Goal: Task Accomplishment & Management: Complete application form

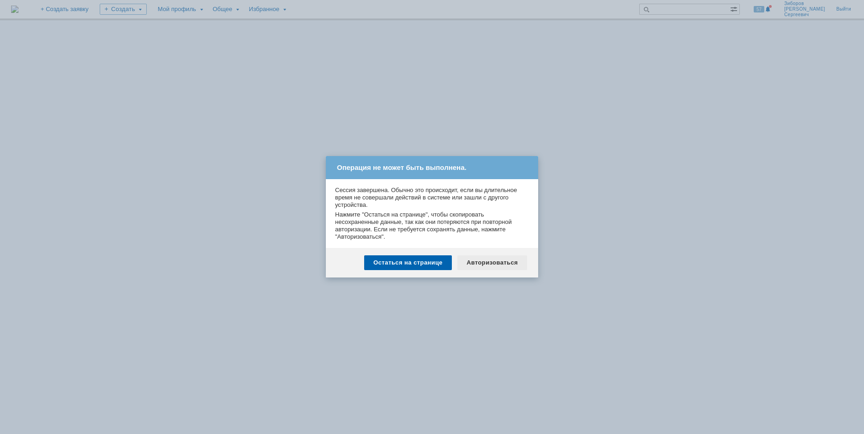
click at [503, 263] on div "Авторизоваться" at bounding box center [492, 262] width 70 height 15
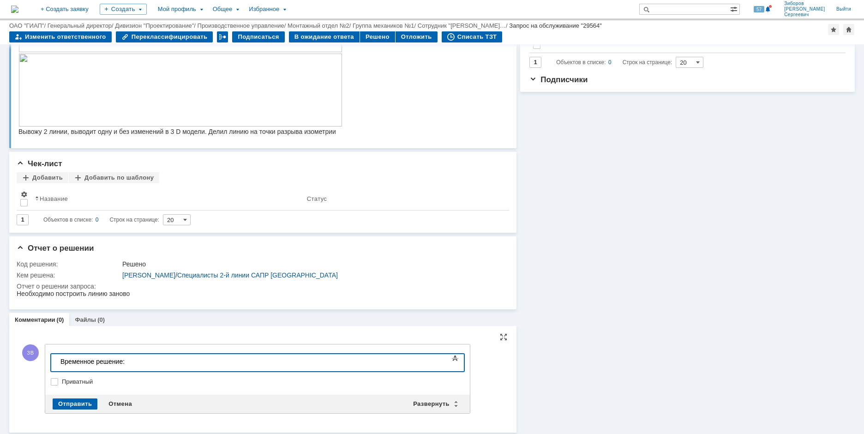
scroll to position [278, 0]
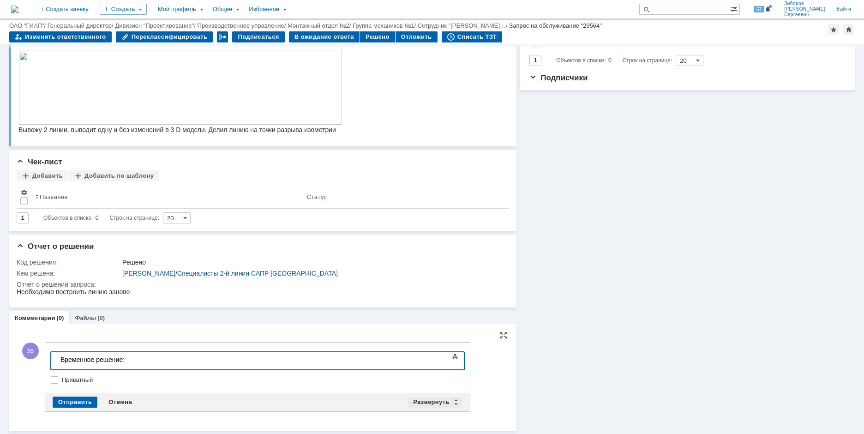
click at [429, 399] on div "Развернуть" at bounding box center [434, 401] width 55 height 11
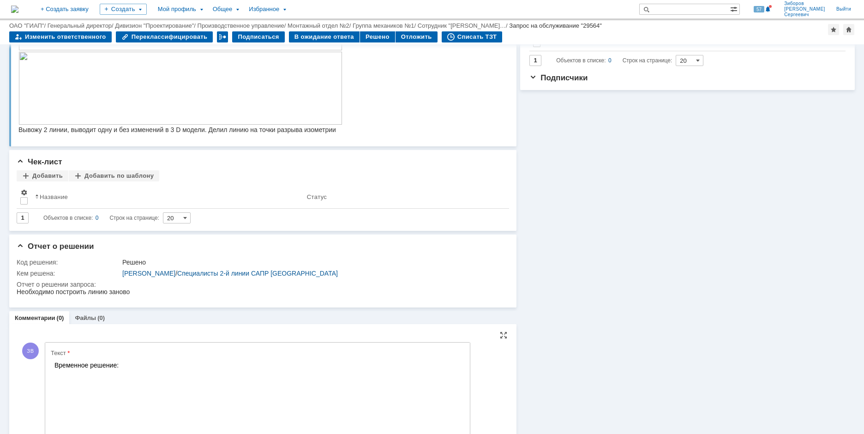
scroll to position [0, 0]
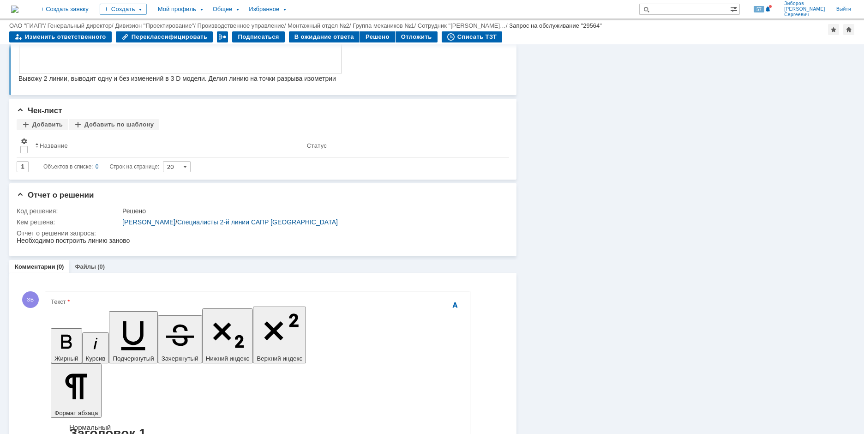
scroll to position [370, 0]
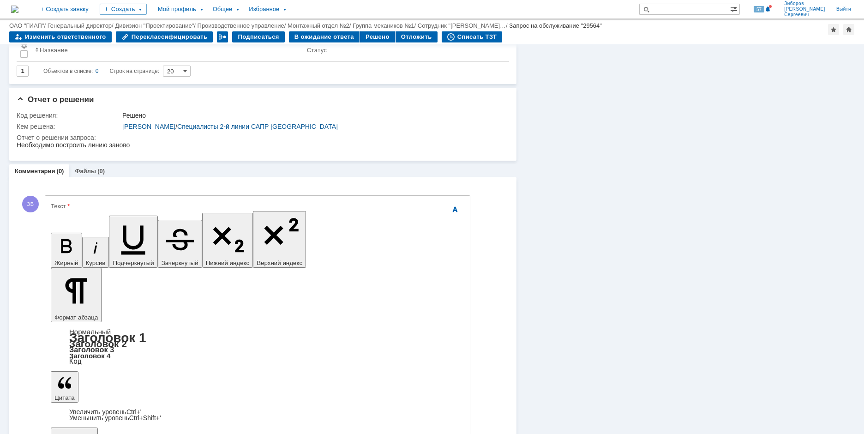
scroll to position [444, 0]
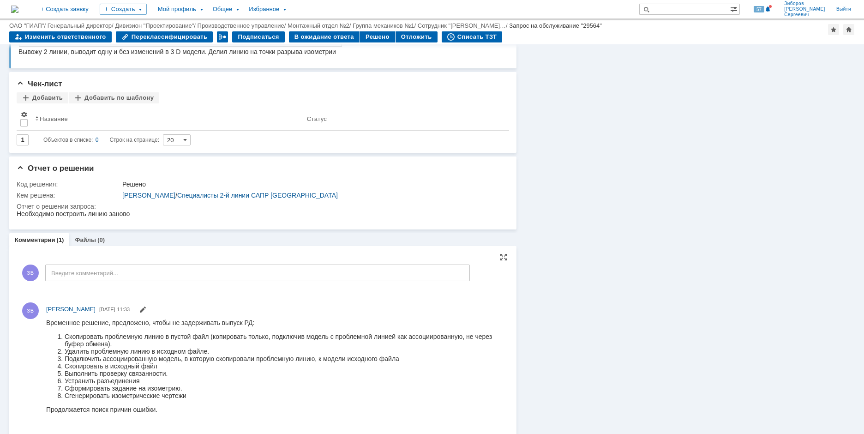
scroll to position [371, 0]
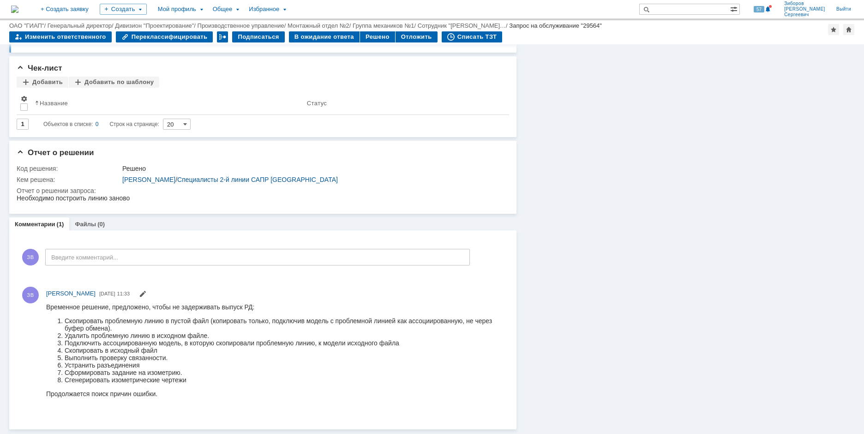
click at [18, 11] on img at bounding box center [14, 9] width 7 height 7
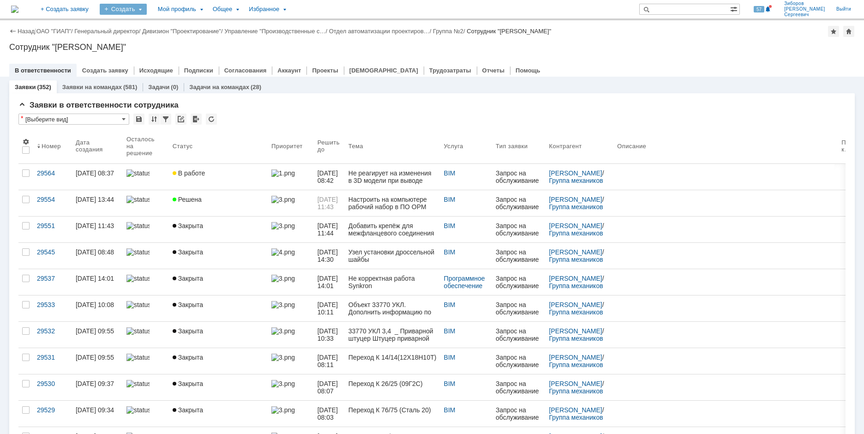
click at [147, 11] on div "Создать" at bounding box center [123, 9] width 47 height 11
click at [165, 57] on link "Заявка" at bounding box center [136, 57] width 70 height 11
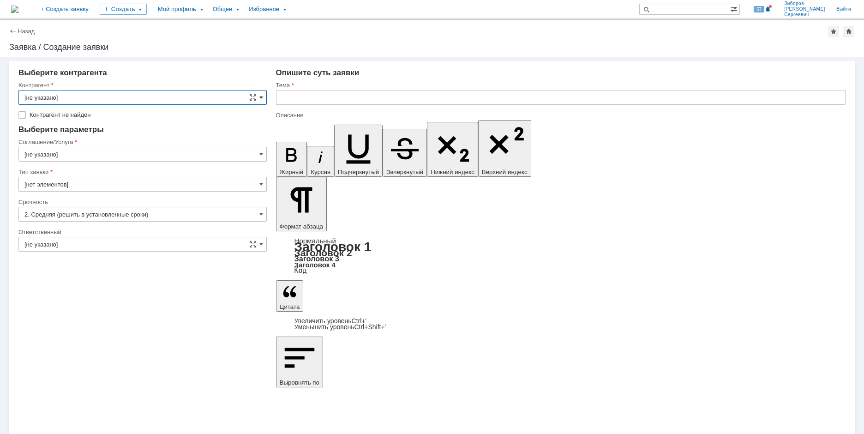
click at [260, 96] on span at bounding box center [261, 97] width 4 height 7
click at [43, 98] on input "text" at bounding box center [142, 97] width 248 height 15
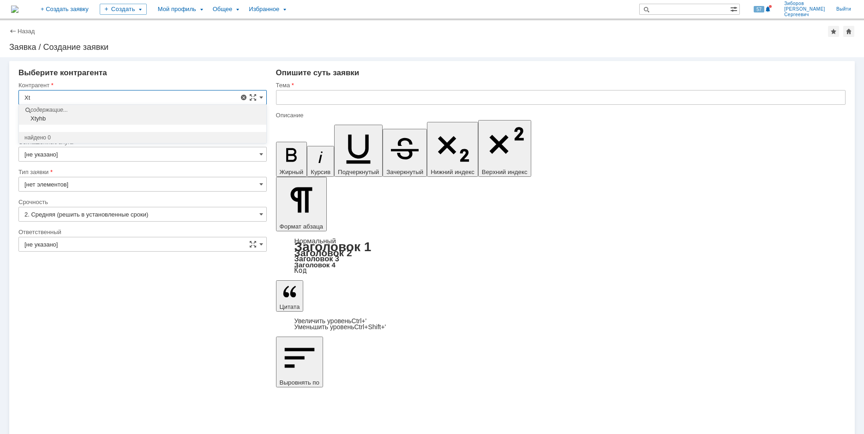
type input "X"
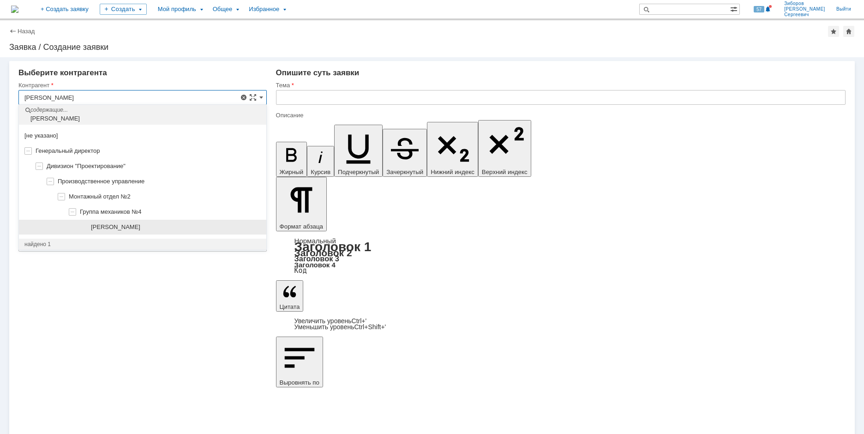
click at [139, 231] on div "[PERSON_NAME]" at bounding box center [142, 227] width 247 height 15
type input "[PERSON_NAME]"
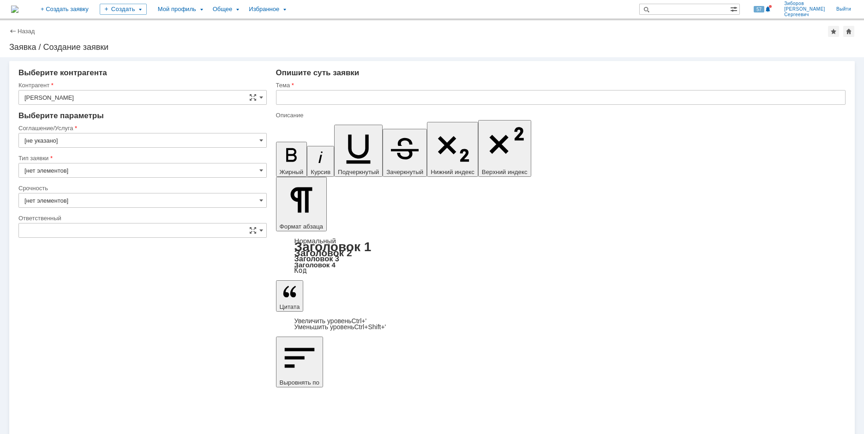
type input "2. Средняя (решить в установленные сроки)"
click at [262, 229] on span at bounding box center [261, 229] width 4 height 7
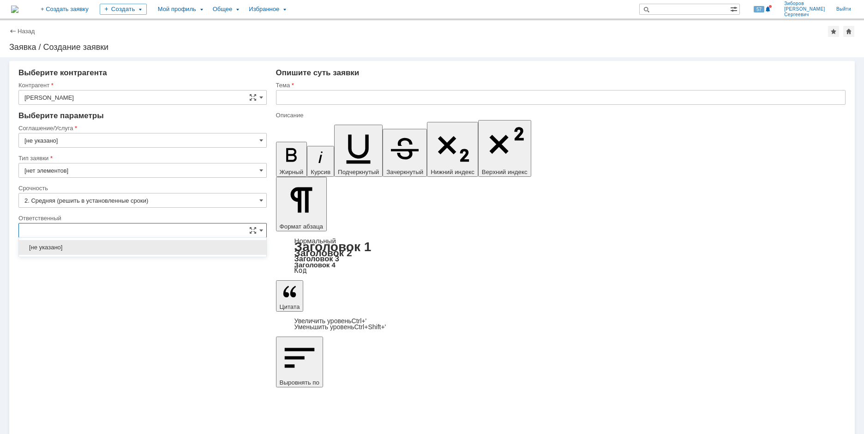
click at [64, 233] on input "text" at bounding box center [142, 230] width 248 height 15
type input "[не указано]"
click at [260, 232] on span at bounding box center [261, 229] width 4 height 7
click at [56, 232] on input "text" at bounding box center [142, 230] width 248 height 15
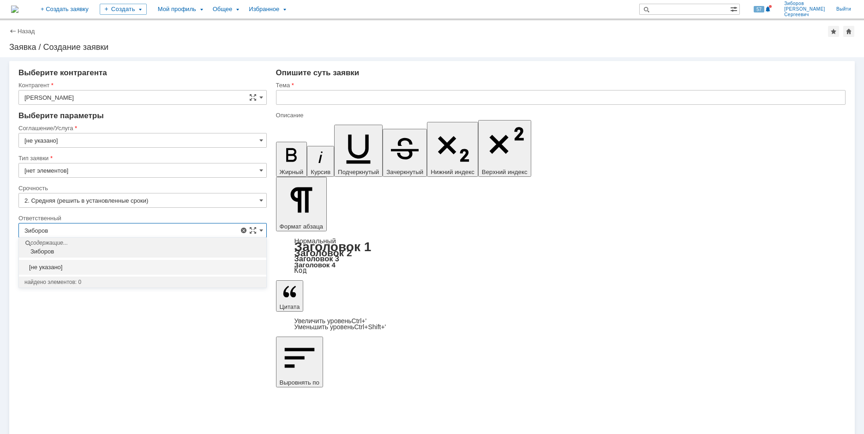
click at [60, 228] on input "Зиборов" at bounding box center [142, 230] width 248 height 15
click at [42, 248] on div "Зиборов" at bounding box center [143, 251] width 245 height 7
click at [263, 231] on input "Зиборов" at bounding box center [142, 230] width 248 height 15
drag, startPoint x: 166, startPoint y: 124, endPoint x: 173, endPoint y: 125, distance: 6.5
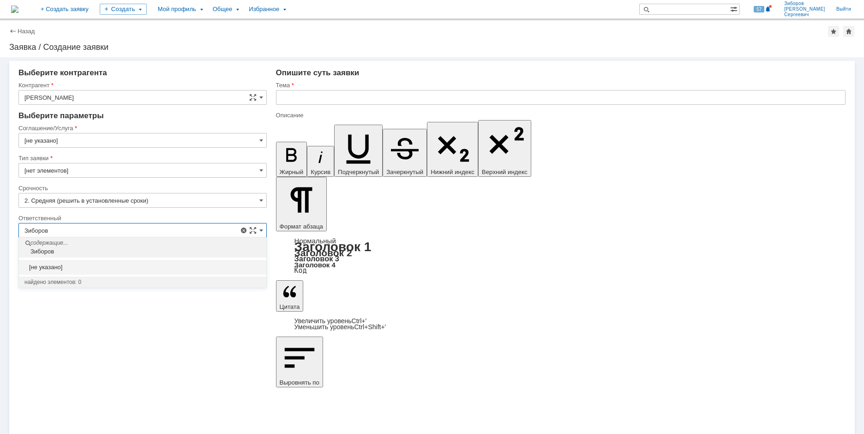
click at [173, 125] on div "Соглашение/Услуга" at bounding box center [142, 128] width 248 height 9
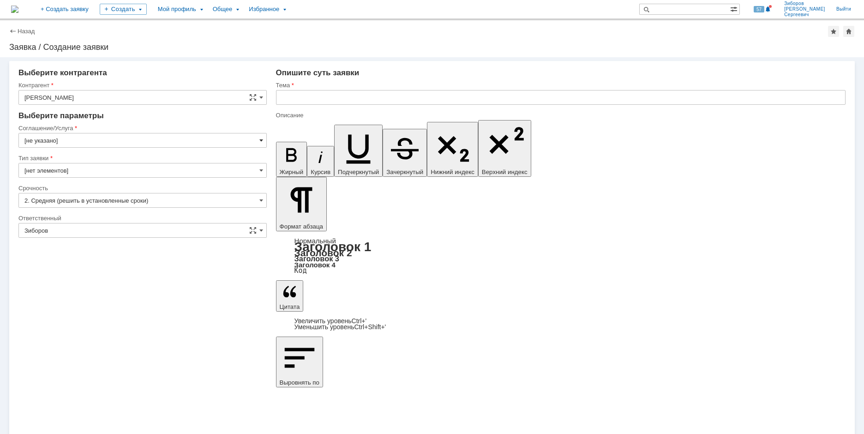
type input "[не указано]"
click at [261, 137] on span at bounding box center [261, 140] width 4 height 7
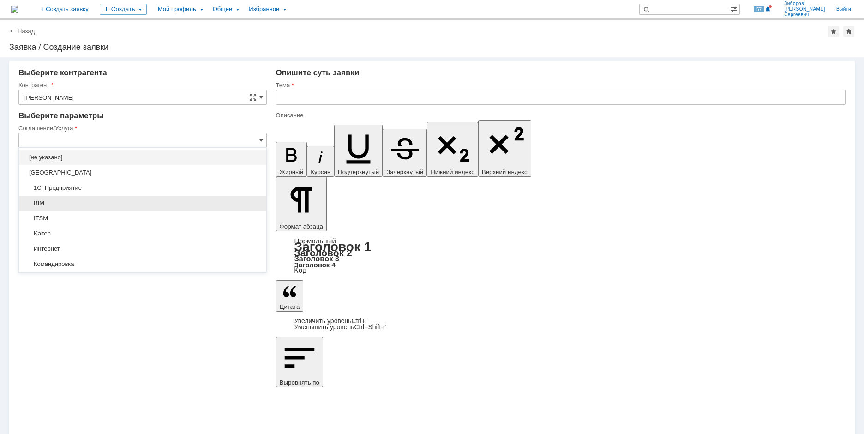
click at [45, 202] on span "BIM" at bounding box center [142, 202] width 236 height 7
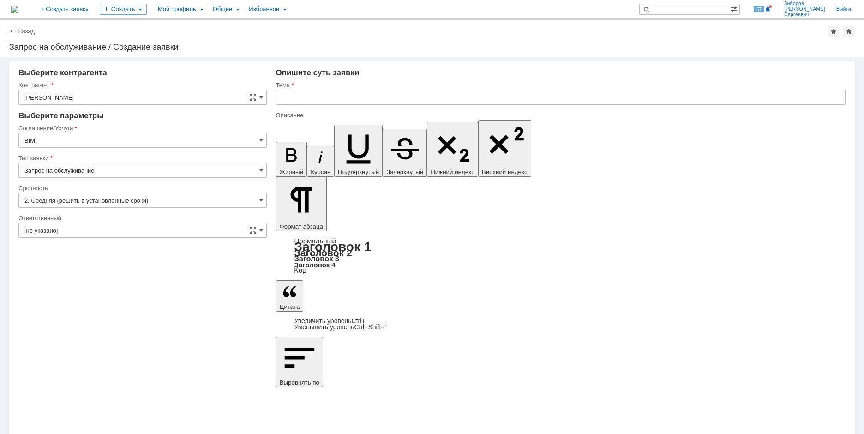
type input "BIM"
click at [259, 229] on span at bounding box center [261, 229] width 4 height 7
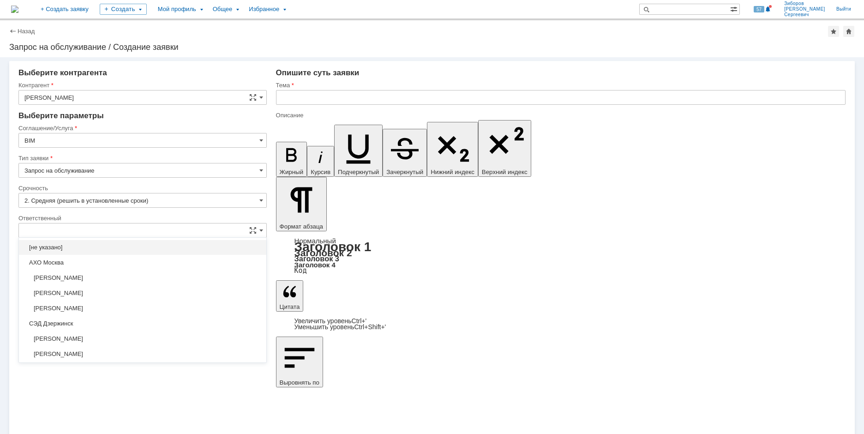
click at [71, 228] on input "text" at bounding box center [142, 230] width 248 height 15
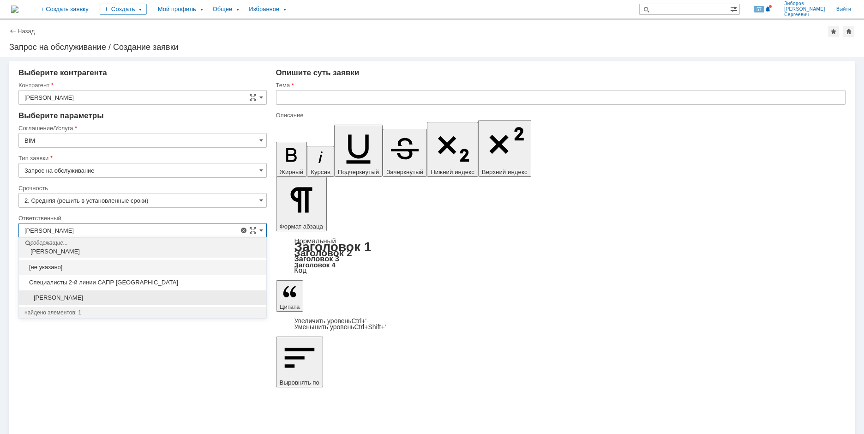
click at [83, 293] on div "[PERSON_NAME]" at bounding box center [142, 297] width 247 height 15
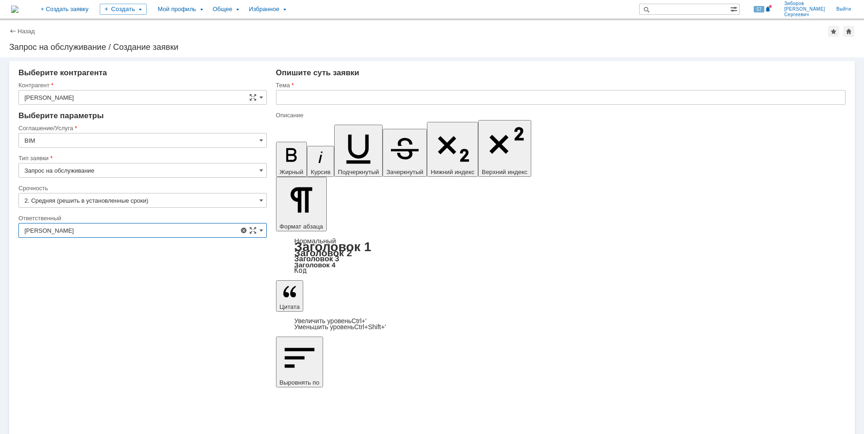
type input "[PERSON_NAME]"
click at [299, 95] on input "text" at bounding box center [560, 97] width 569 height 15
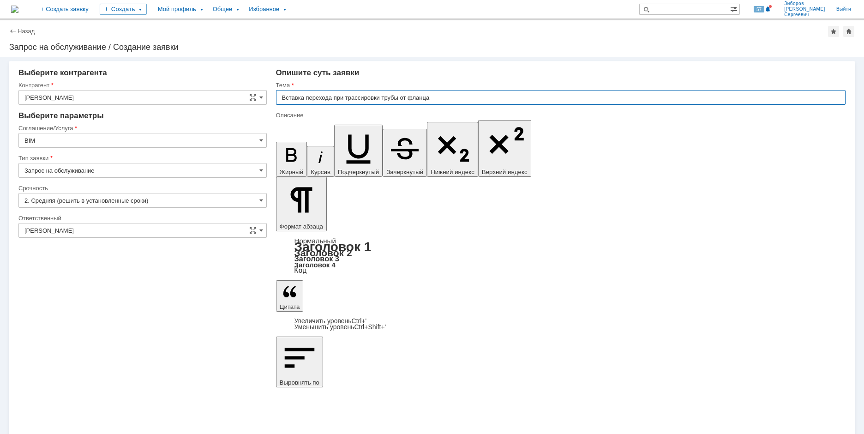
type input "Вставка перехода при трассировки трубы от фланца"
click at [56, 203] on input "2. Средняя (решить в установленные сроки)" at bounding box center [142, 200] width 248 height 15
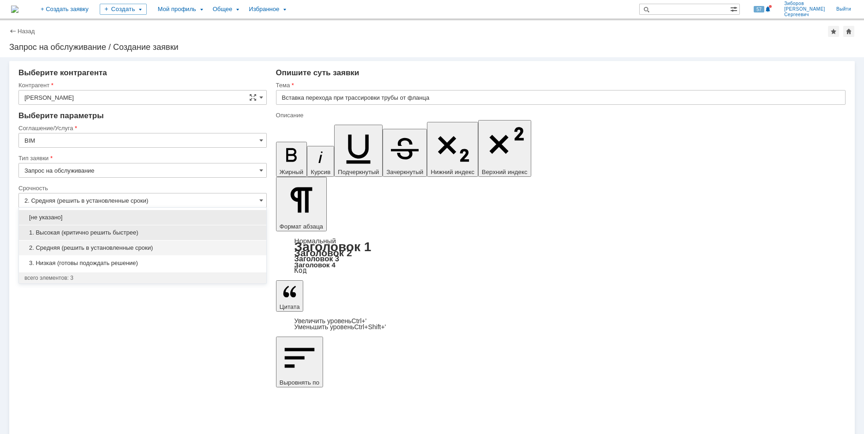
click at [77, 232] on span "1. Высокая (критично решить быстрее)" at bounding box center [142, 232] width 236 height 7
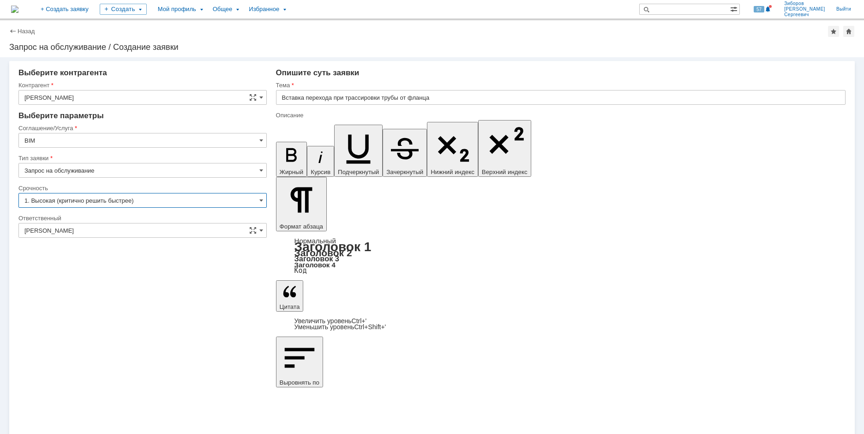
type input "1. Высокая (критично решить быстрее)"
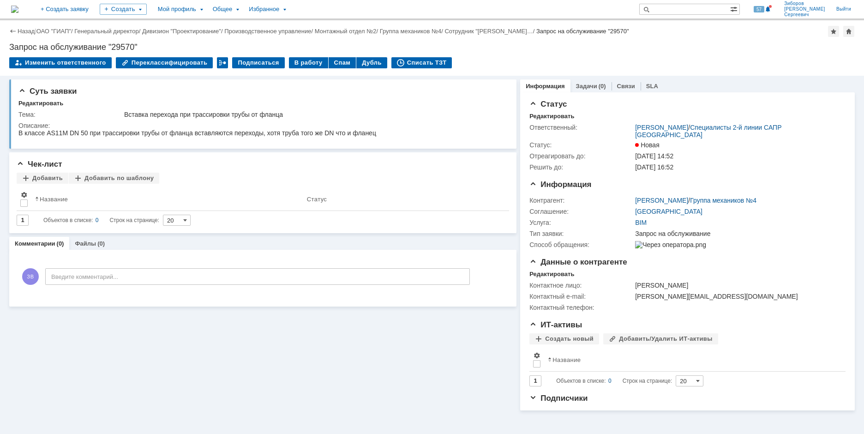
click at [301, 54] on div "Назад | ОАО "ГИАП" / Генеральный директор / Дивизион "Проектирование" / Произво…" at bounding box center [432, 47] width 864 height 55
click at [293, 63] on div "В работу" at bounding box center [308, 62] width 39 height 11
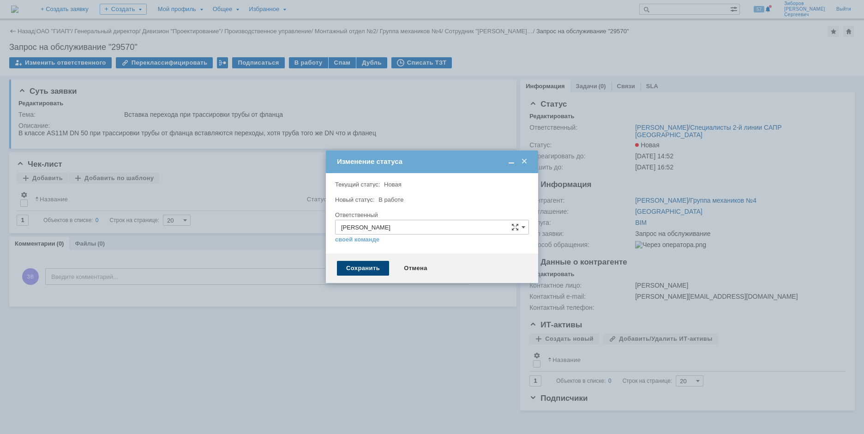
click at [359, 264] on div "Сохранить" at bounding box center [363, 268] width 52 height 15
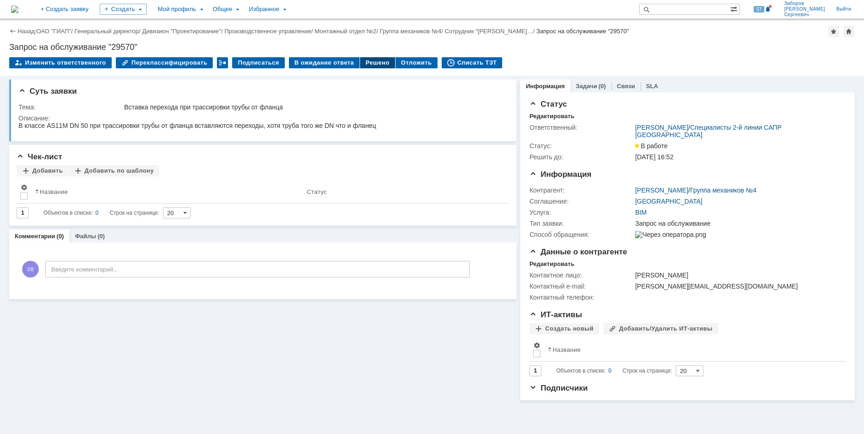
click at [369, 65] on div "Решено" at bounding box center [377, 62] width 35 height 11
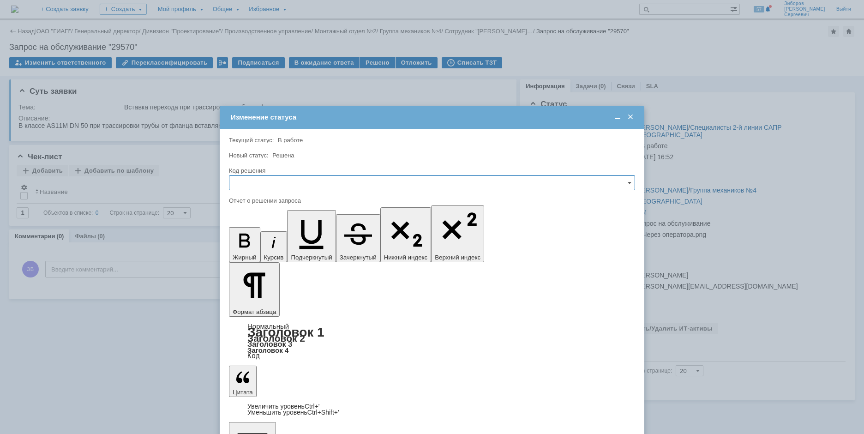
click at [628, 118] on span at bounding box center [630, 117] width 9 height 8
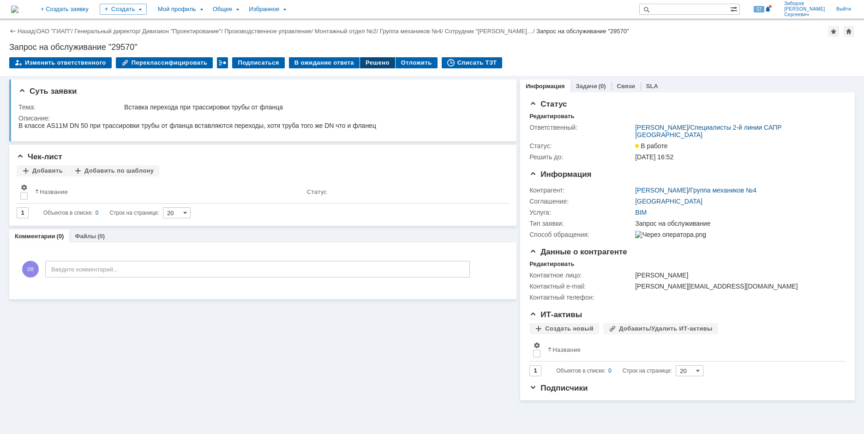
click at [366, 63] on div "Решено" at bounding box center [377, 62] width 35 height 11
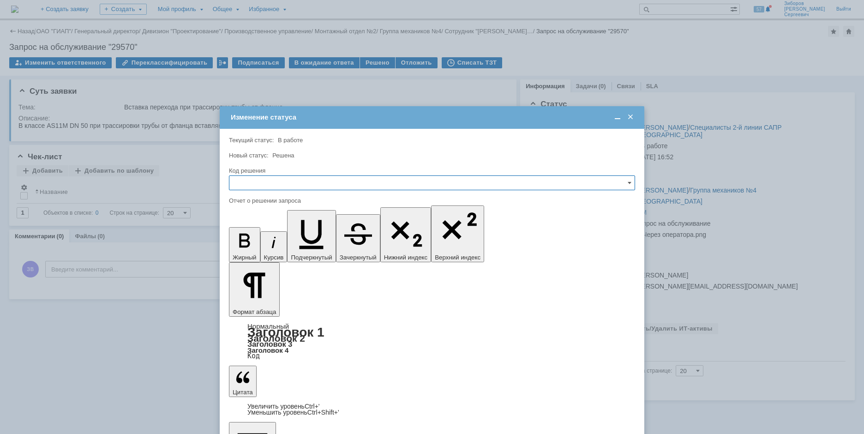
click at [256, 183] on input "text" at bounding box center [432, 182] width 406 height 15
click at [251, 249] on span "Решено" at bounding box center [432, 245] width 394 height 7
type input "Решено"
click at [631, 117] on span at bounding box center [630, 117] width 9 height 8
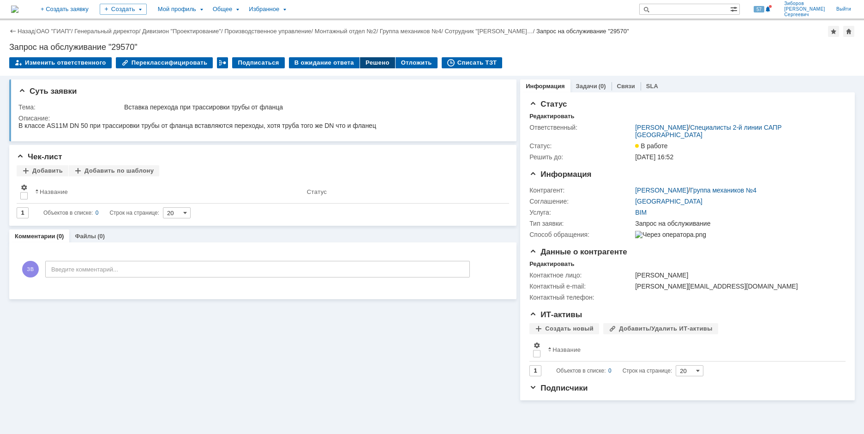
click at [368, 61] on div "Решено" at bounding box center [377, 62] width 35 height 11
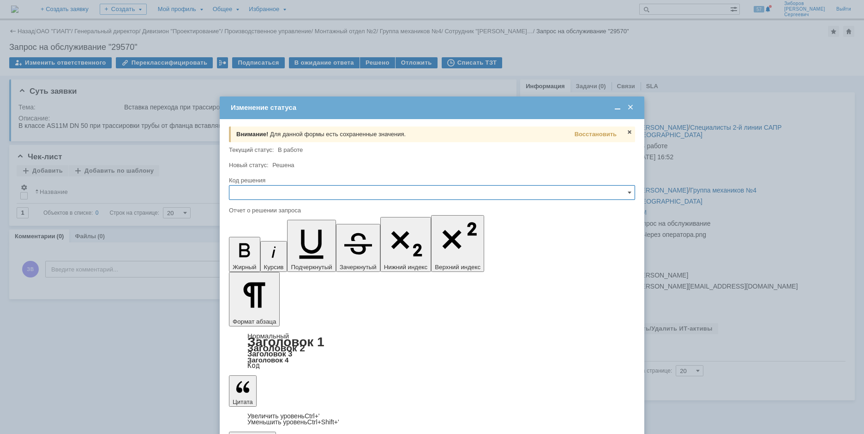
click at [259, 190] on input "text" at bounding box center [432, 192] width 406 height 15
click at [257, 255] on span "Решено" at bounding box center [432, 254] width 394 height 7
type input "Решено"
click at [626, 131] on span at bounding box center [629, 131] width 7 height 7
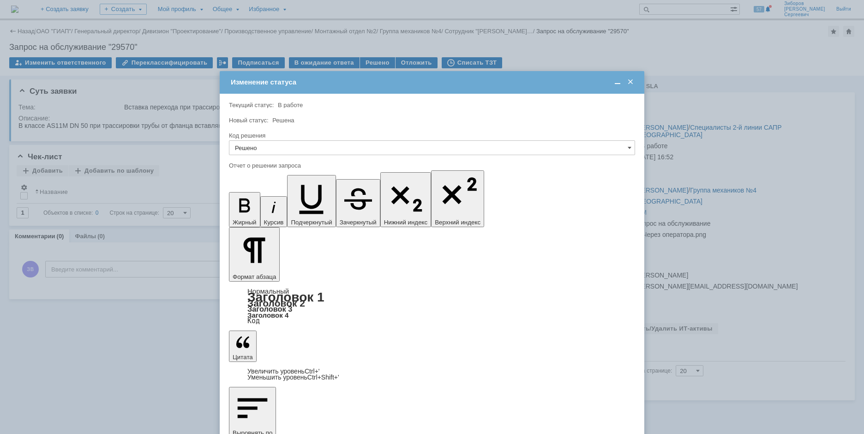
drag, startPoint x: 299, startPoint y: 2648, endPoint x: 211, endPoint y: 2641, distance: 88.0
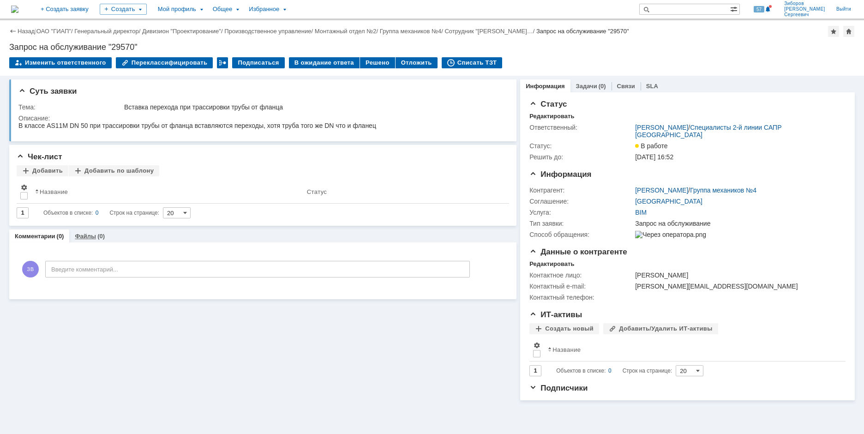
click at [90, 239] on link "Файлы" at bounding box center [85, 235] width 21 height 7
click at [59, 253] on div "Добавить файл" at bounding box center [53, 255] width 71 height 11
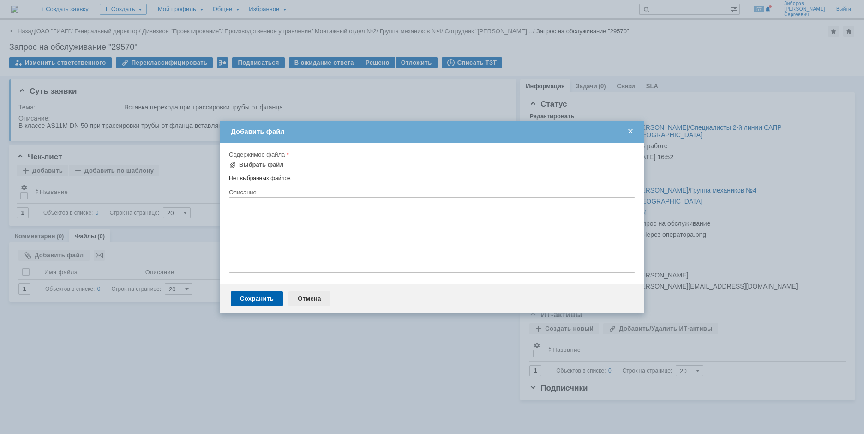
click at [312, 302] on div "Отмена" at bounding box center [309, 298] width 42 height 15
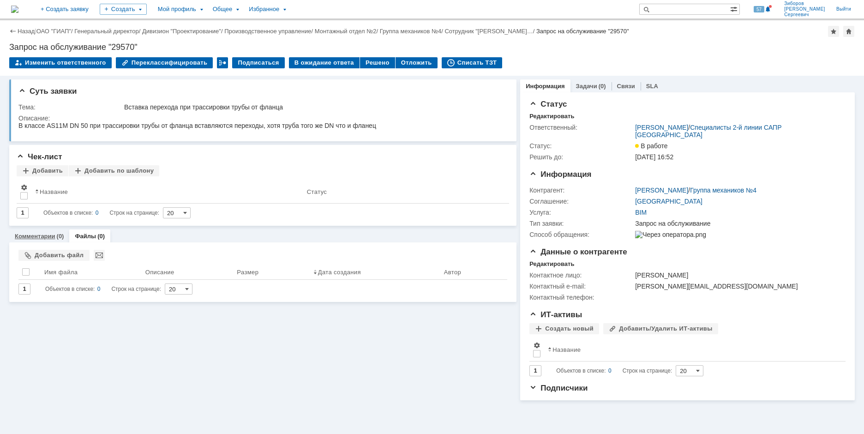
click at [37, 236] on link "Комментарии" at bounding box center [35, 235] width 41 height 7
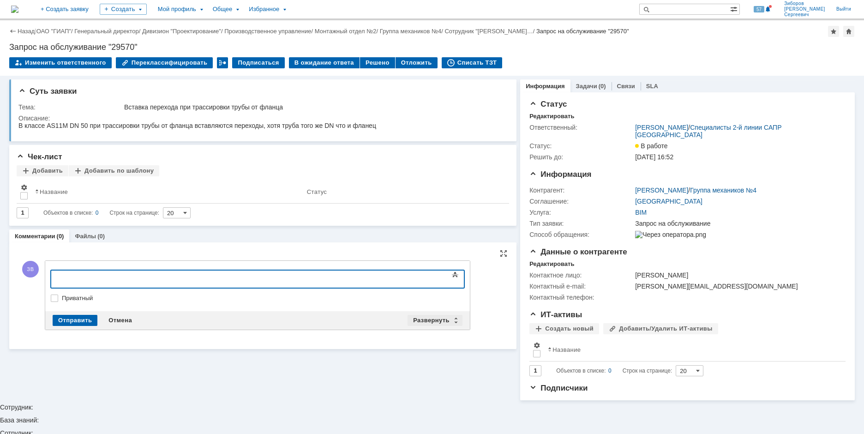
click at [435, 321] on div "Развернуть" at bounding box center [434, 320] width 55 height 11
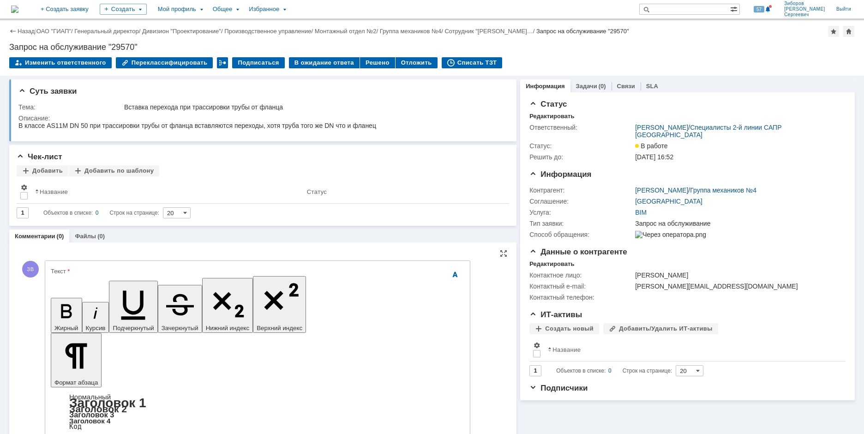
drag, startPoint x: 91, startPoint y: 2777, endPoint x: 88, endPoint y: 3064, distance: 286.9
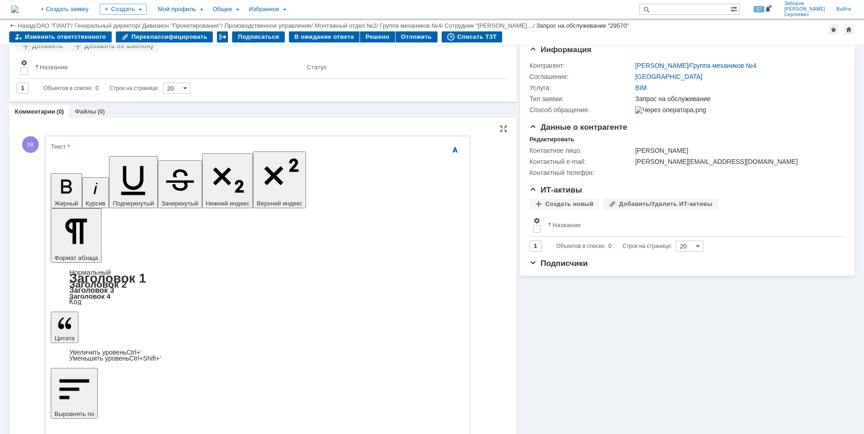
scroll to position [90, 0]
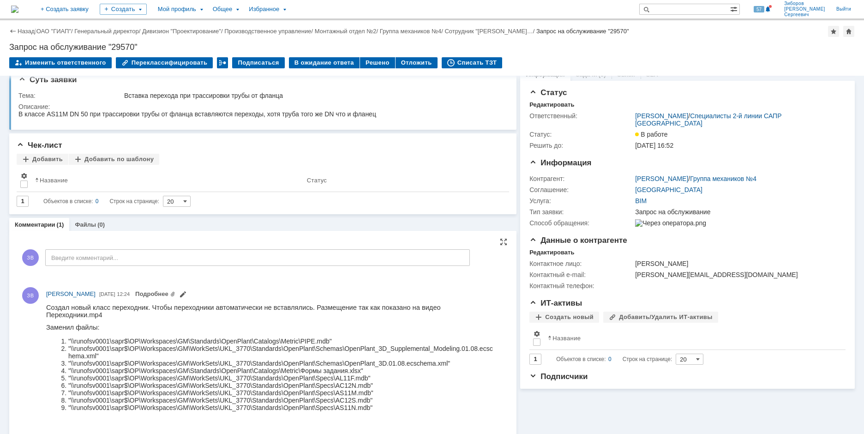
scroll to position [24, 0]
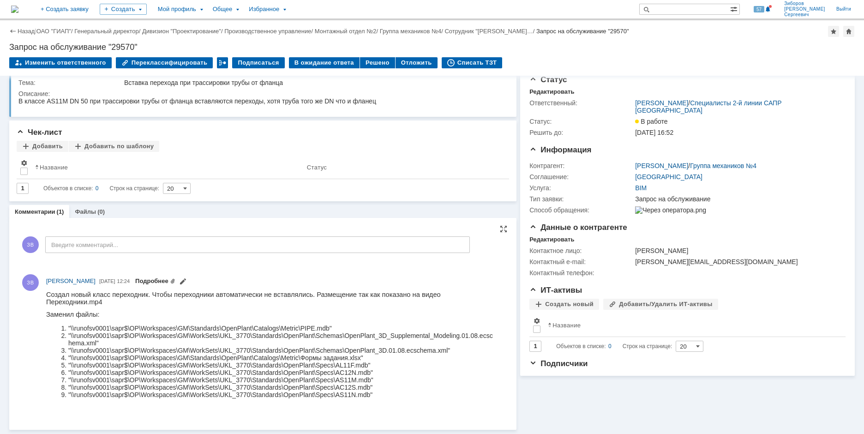
click at [175, 280] on link "Подробнее" at bounding box center [155, 280] width 40 height 7
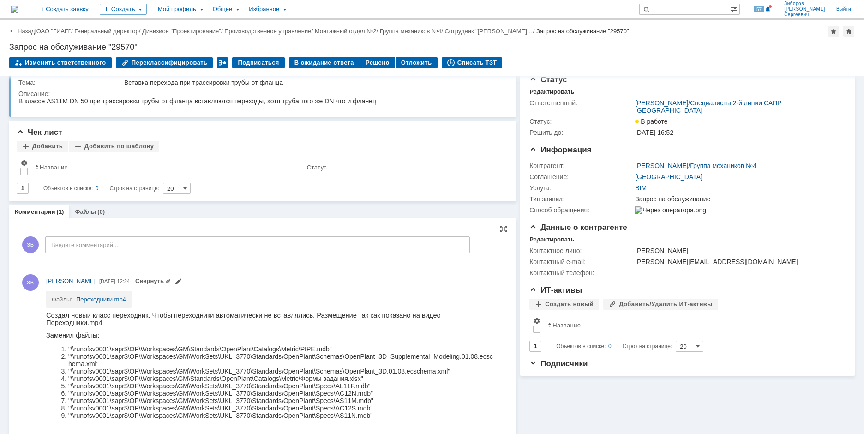
click at [107, 298] on link "Переходники.mp4" at bounding box center [101, 299] width 50 height 7
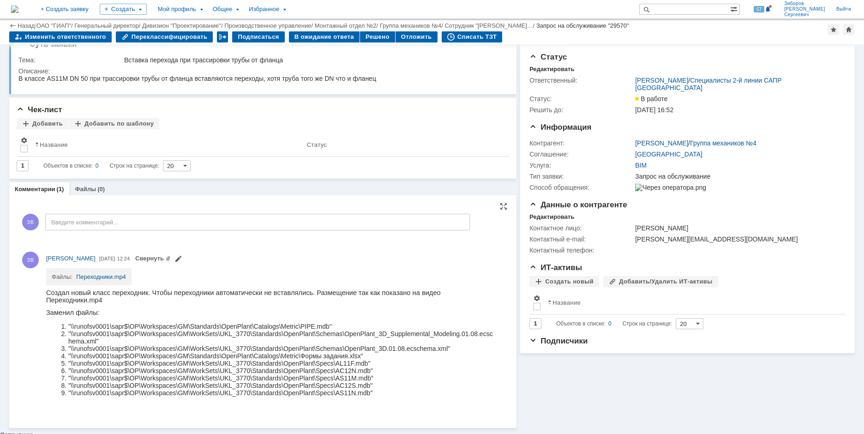
scroll to position [14, 0]
drag, startPoint x: 91, startPoint y: 586, endPoint x: 193, endPoint y: 341, distance: 264.7
drag, startPoint x: 46, startPoint y: 295, endPoint x: 92, endPoint y: 586, distance: 294.7
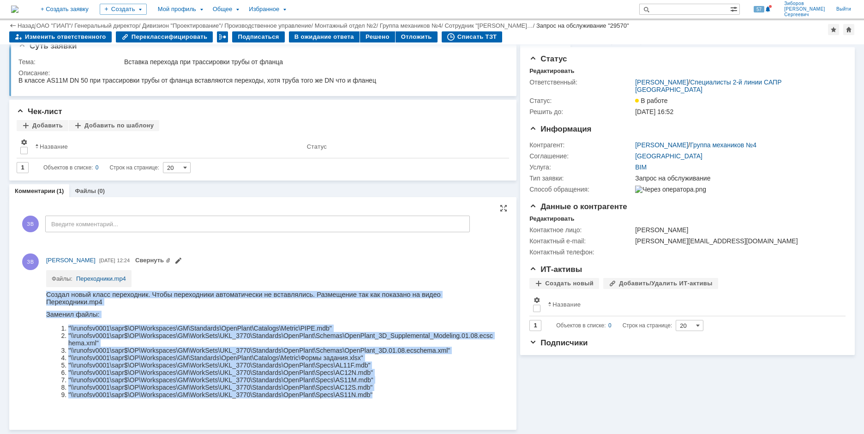
drag, startPoint x: 48, startPoint y: 295, endPoint x: 392, endPoint y: 404, distance: 361.2
click at [392, 404] on body "Создал новый класс переходник. Чтобы переходники автоматически не вставлялись. …" at bounding box center [271, 347] width 450 height 114
copy body "Loremi dolor sitam consectetu. Adipi elitseddoei temporincidid ut laboreetdol. …"
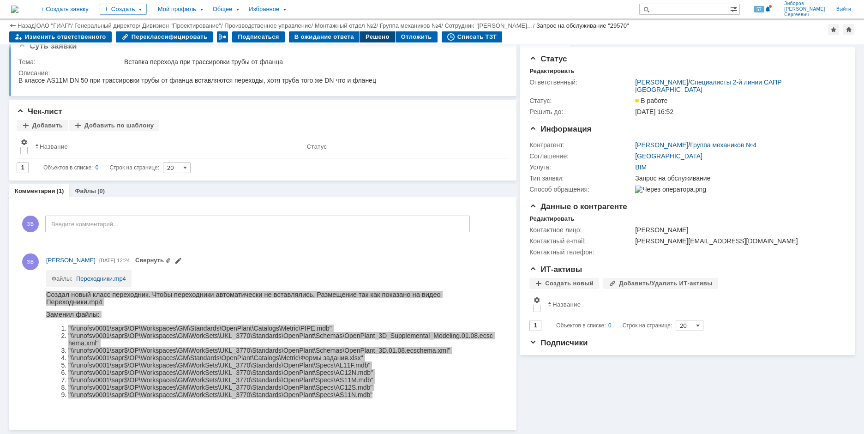
click at [363, 36] on div "Решено" at bounding box center [377, 36] width 35 height 11
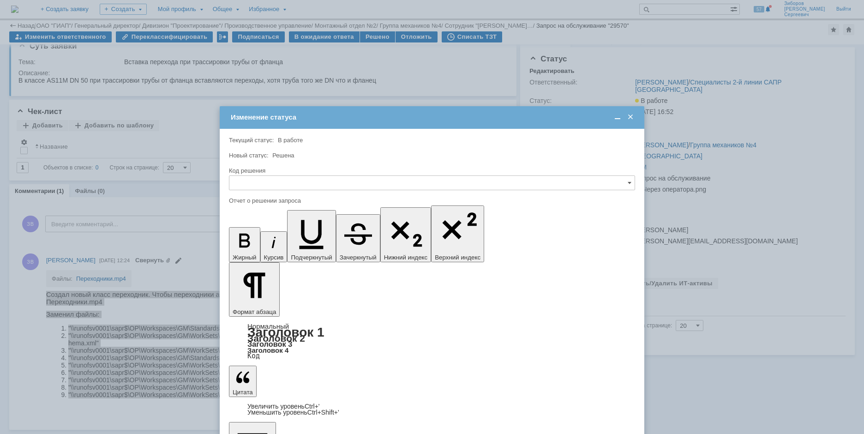
scroll to position [0, 0]
click at [268, 182] on input "text" at bounding box center [432, 182] width 406 height 15
click at [253, 243] on span "Решено" at bounding box center [432, 245] width 394 height 7
type input "Решено"
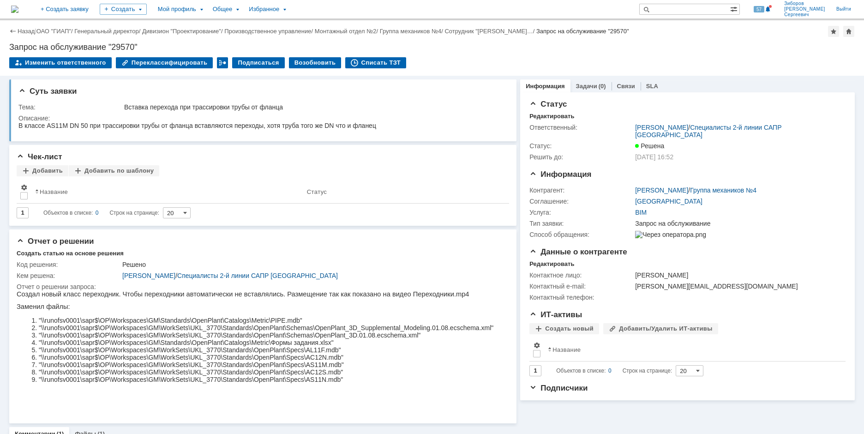
click at [18, 8] on img at bounding box center [14, 9] width 7 height 7
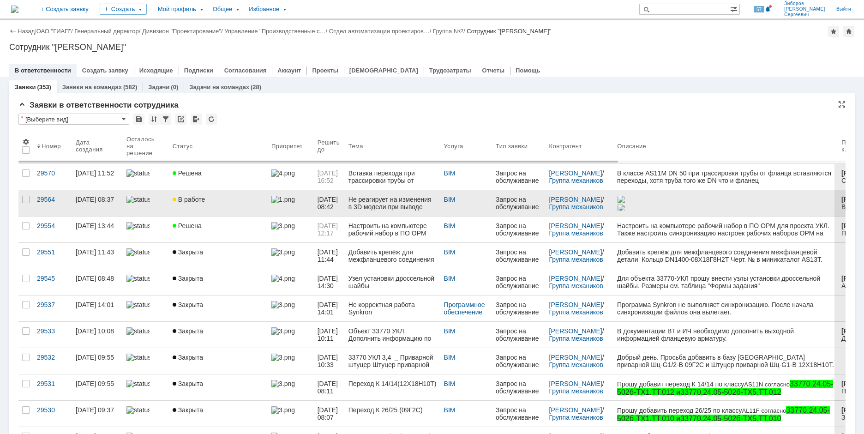
click at [223, 197] on div "В работе" at bounding box center [218, 199] width 91 height 7
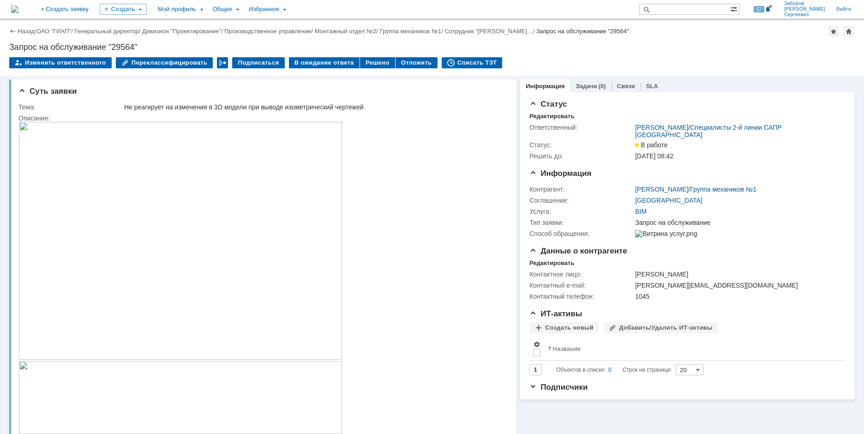
click at [18, 6] on img at bounding box center [14, 9] width 7 height 7
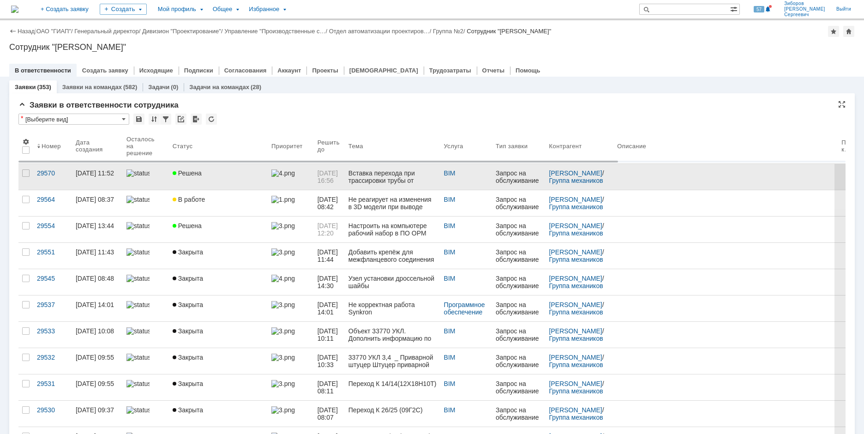
click at [209, 170] on div "Решена" at bounding box center [218, 172] width 91 height 7
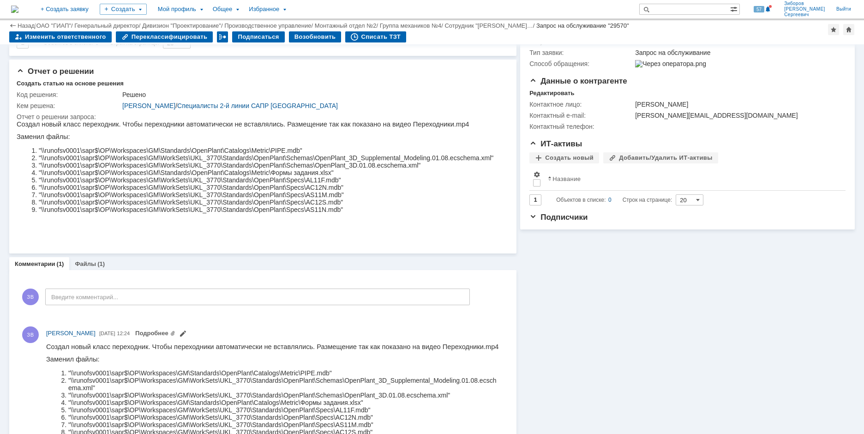
scroll to position [191, 0]
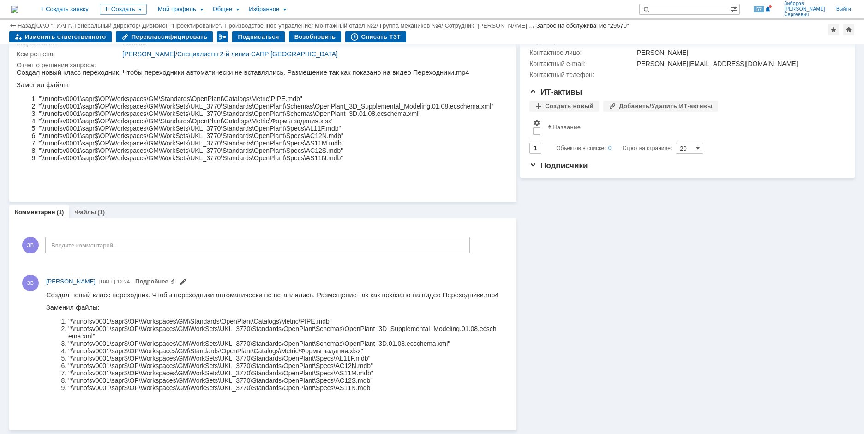
click at [88, 214] on link "Файлы" at bounding box center [85, 212] width 21 height 7
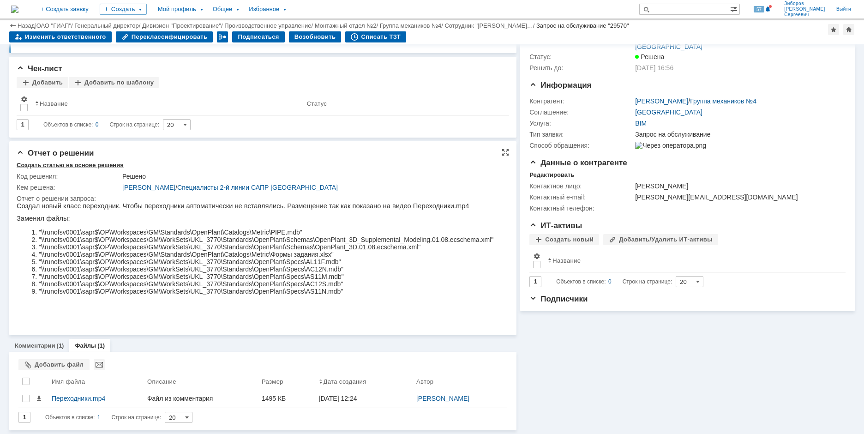
scroll to position [58, 0]
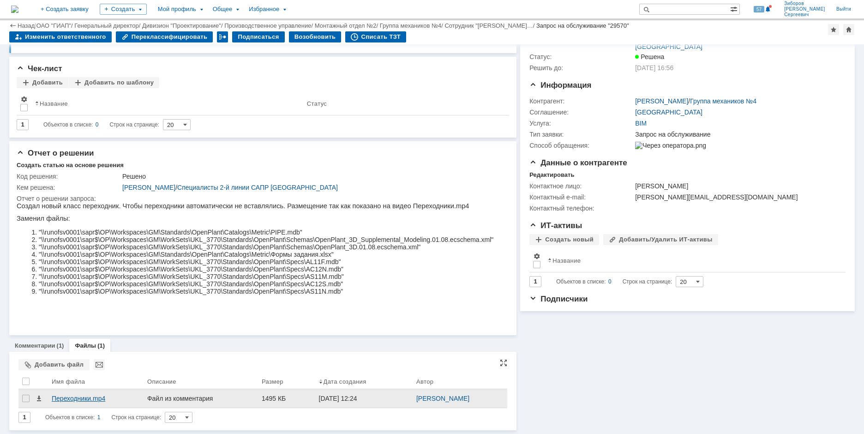
click at [81, 398] on div "Переходники.mp4" at bounding box center [96, 397] width 88 height 7
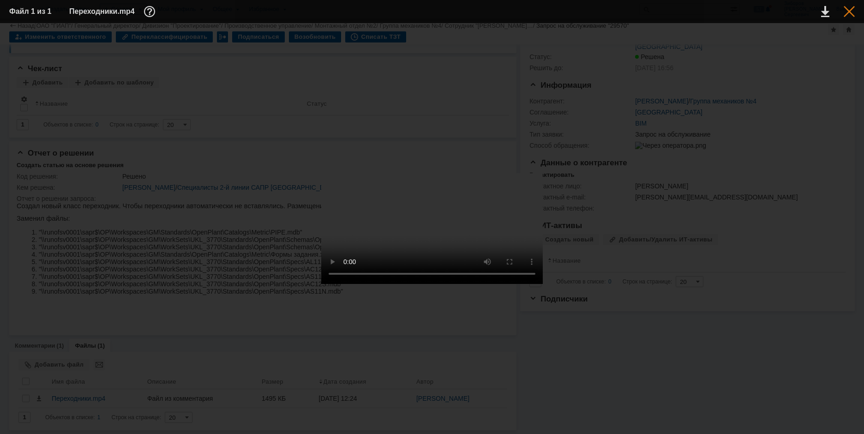
click at [851, 9] on div at bounding box center [848, 11] width 11 height 11
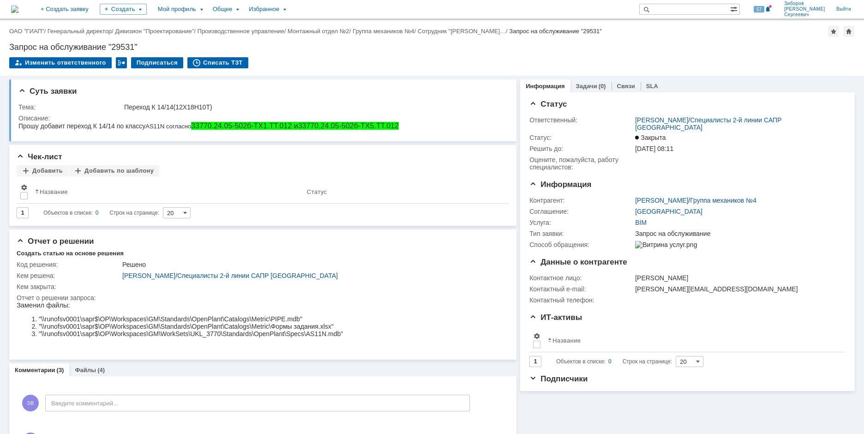
click at [18, 10] on img at bounding box center [14, 9] width 7 height 7
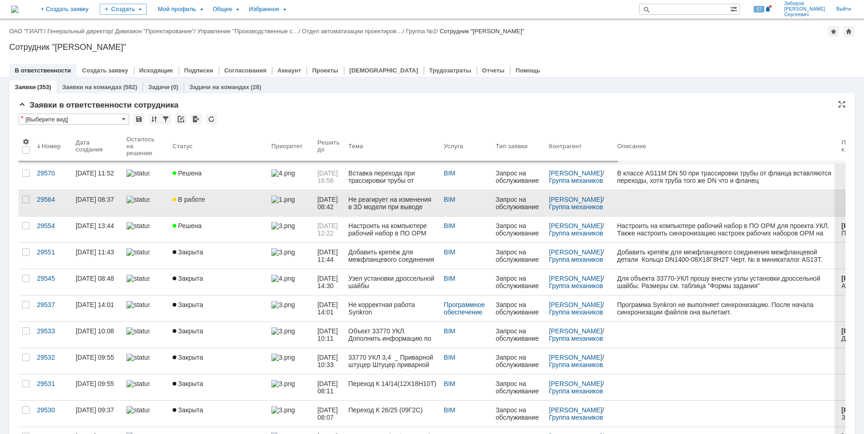
click at [197, 196] on span "В работе" at bounding box center [189, 199] width 32 height 7
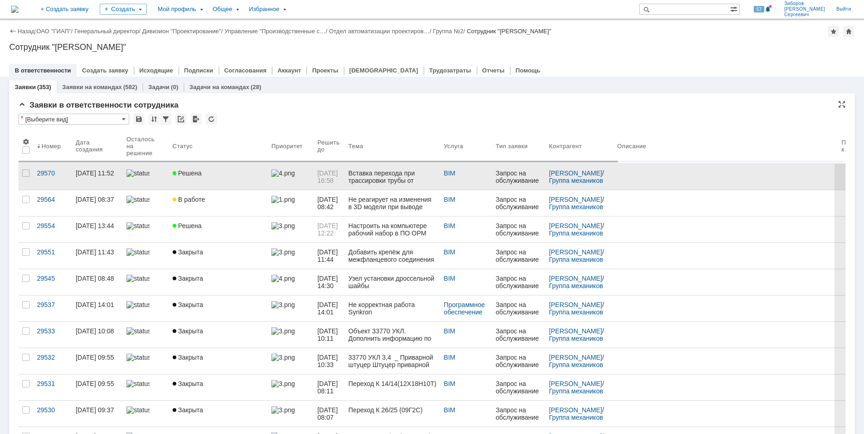
click at [175, 169] on link "Решена" at bounding box center [218, 177] width 99 height 26
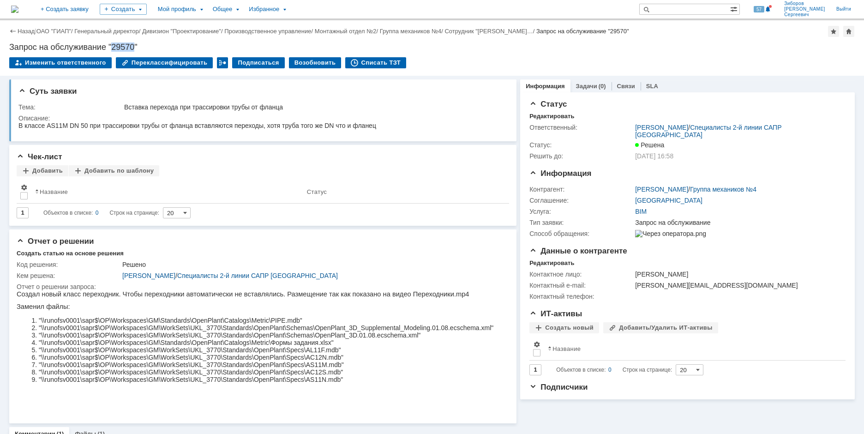
drag, startPoint x: 114, startPoint y: 46, endPoint x: 135, endPoint y: 43, distance: 20.9
click at [135, 43] on div "Запрос на обслуживание "29570"" at bounding box center [431, 46] width 845 height 9
copy div "29570"
drag, startPoint x: 125, startPoint y: 106, endPoint x: 298, endPoint y: 107, distance: 172.1
click at [298, 107] on div "Вставка перехода при трассировки трубы от фланца" at bounding box center [313, 106] width 378 height 7
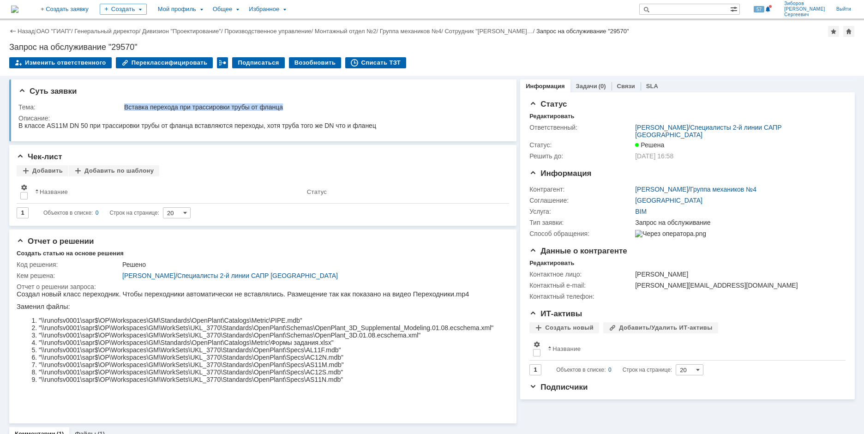
copy div "Вставка перехода при трассировки трубы от фланца"
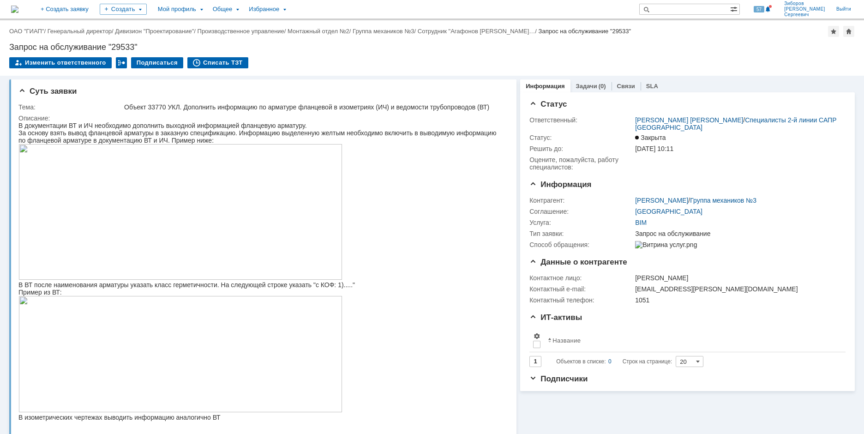
click at [18, 9] on img at bounding box center [14, 9] width 7 height 7
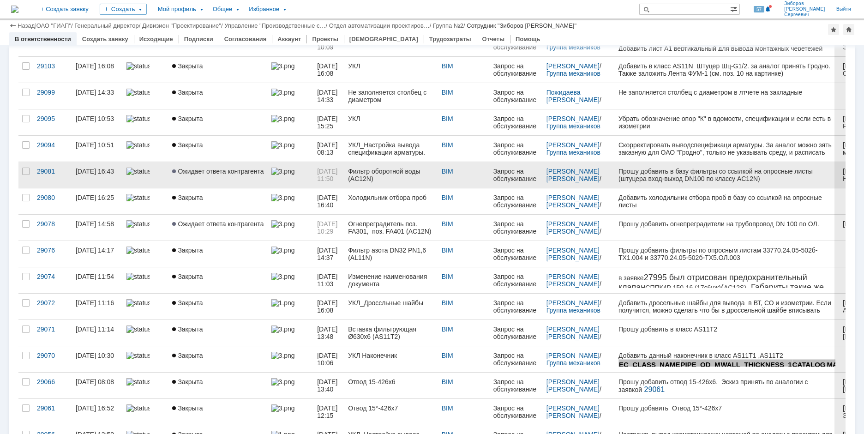
click at [210, 167] on link "Ожидает ответа контрагента" at bounding box center [217, 175] width 99 height 26
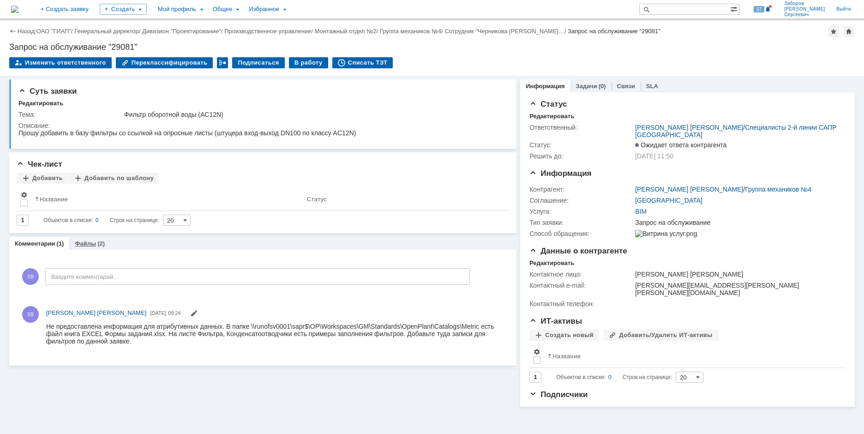
click at [80, 242] on link "Файлы" at bounding box center [85, 243] width 21 height 7
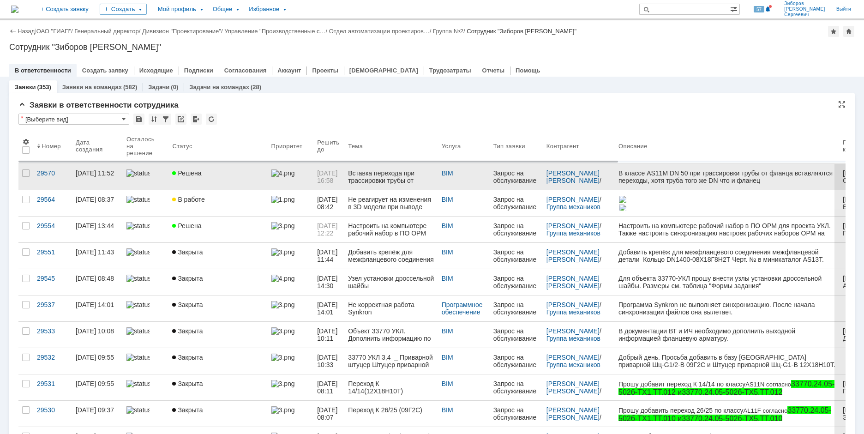
click at [191, 179] on link "Решена" at bounding box center [217, 177] width 99 height 26
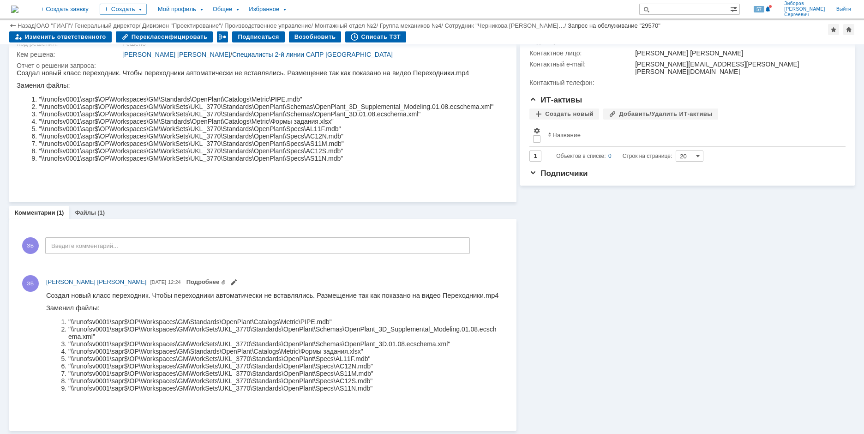
scroll to position [191, 0]
drag, startPoint x: 91, startPoint y: 203, endPoint x: 94, endPoint y: 208, distance: 5.2
click at [91, 204] on div "Суть заявки Тема: Вставка перехода при трассировки трубы от фланца Описание: Че…" at bounding box center [262, 142] width 507 height 576
click at [94, 208] on div "Файлы (1)" at bounding box center [89, 211] width 41 height 13
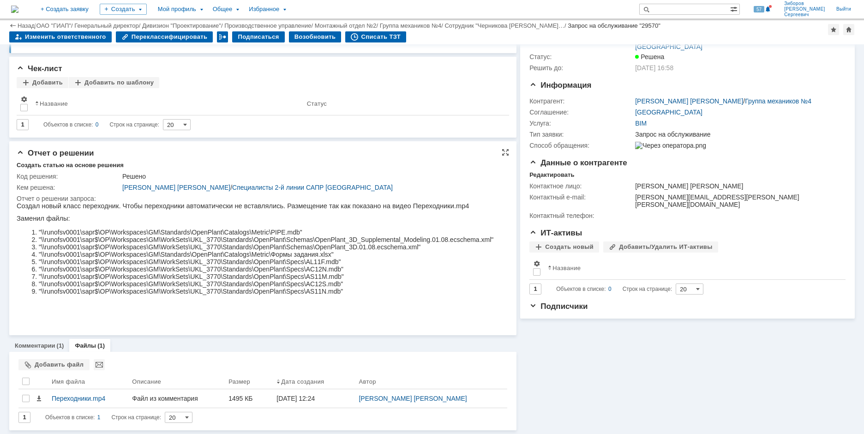
scroll to position [58, 0]
click at [18, 6] on img at bounding box center [14, 9] width 7 height 7
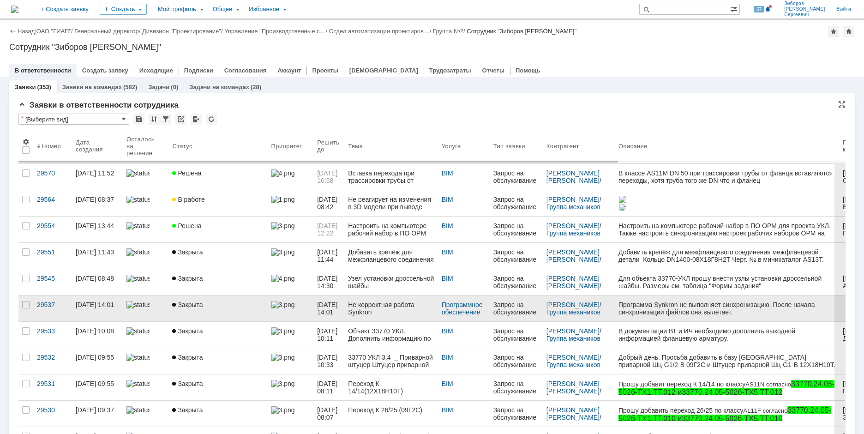
click at [236, 311] on link "Закрыта" at bounding box center [217, 308] width 99 height 26
